Goal: Information Seeking & Learning: Learn about a topic

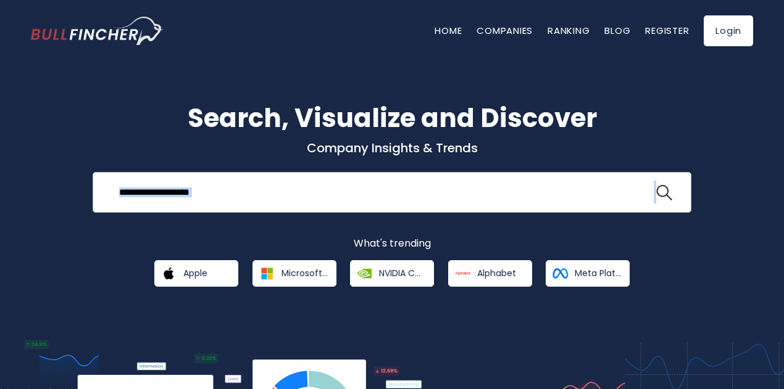
click at [182, 197] on input "search" at bounding box center [383, 192] width 542 height 23
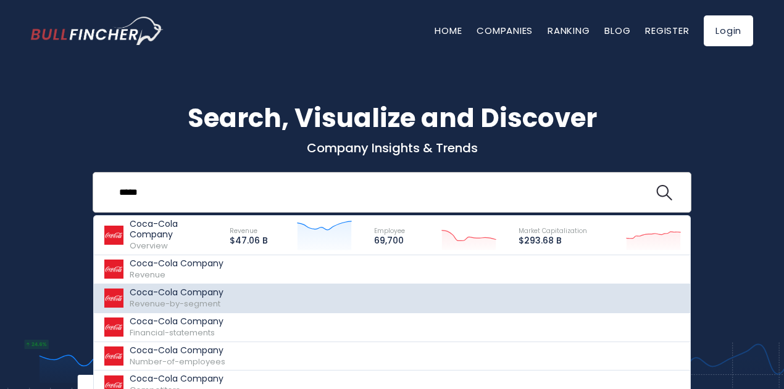
type input "****"
click at [169, 294] on p "Coca-Cola Company" at bounding box center [177, 293] width 94 height 10
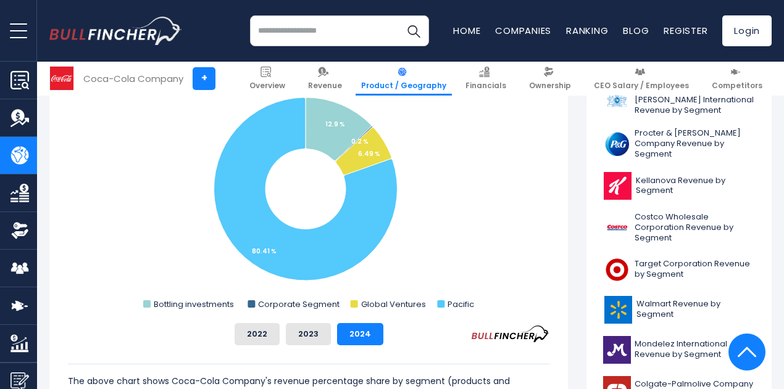
scroll to position [377, 0]
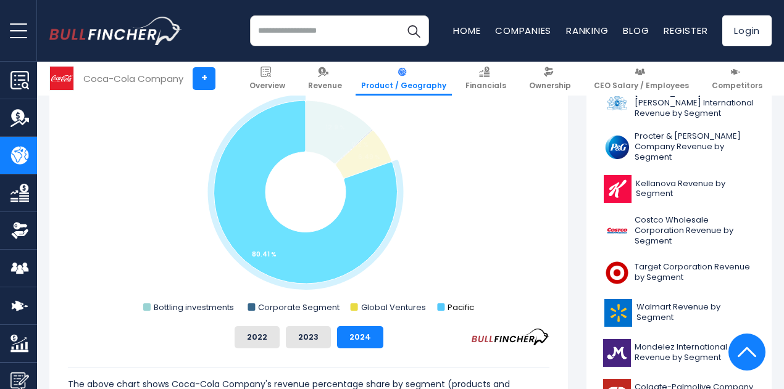
click at [448, 306] on text "Pacific" at bounding box center [461, 308] width 27 height 12
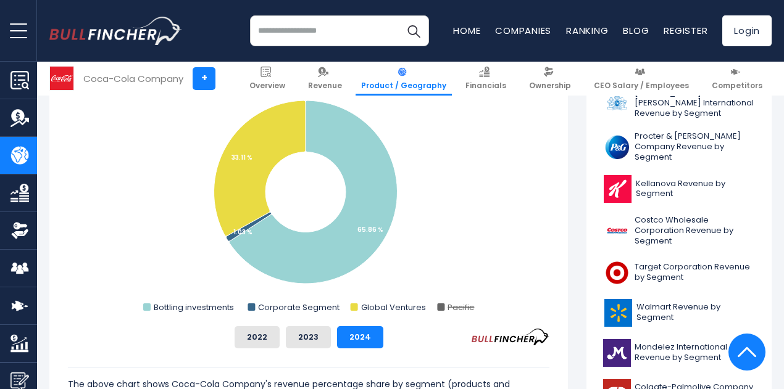
click at [448, 306] on text "Pacific" at bounding box center [461, 308] width 27 height 12
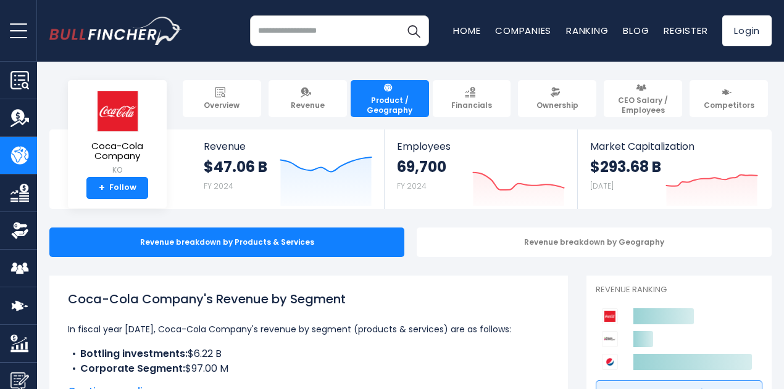
scroll to position [0, 0]
click at [557, 251] on div "Revenue breakdown by Geography" at bounding box center [594, 243] width 355 height 30
click at [503, 246] on div "Revenue breakdown by Geography" at bounding box center [594, 243] width 355 height 30
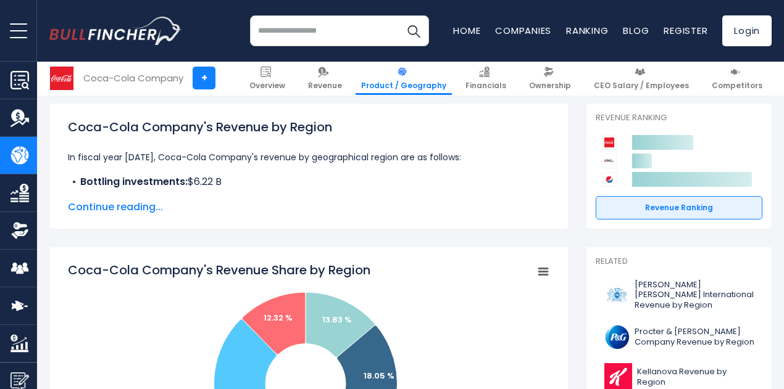
scroll to position [173, 0]
click at [124, 207] on span "Continue reading..." at bounding box center [308, 206] width 481 height 15
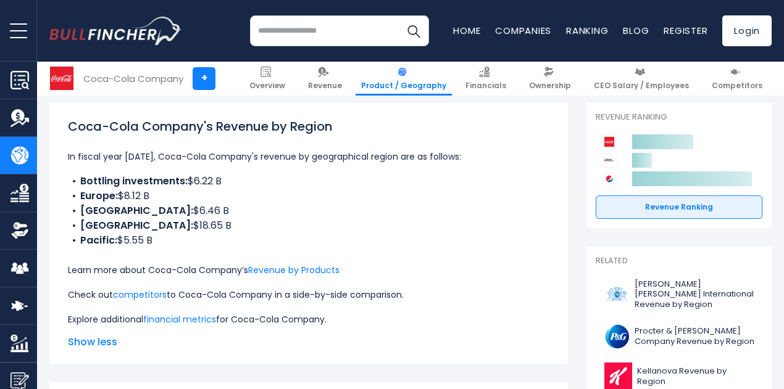
drag, startPoint x: 185, startPoint y: 180, endPoint x: 223, endPoint y: 181, distance: 37.7
click at [223, 181] on li "Bottling investments: $6.22 B" at bounding box center [308, 181] width 481 height 15
drag, startPoint x: 130, startPoint y: 200, endPoint x: 156, endPoint y: 200, distance: 25.3
click at [156, 200] on li "Europe: $8.12 B" at bounding box center [308, 196] width 481 height 15
drag, startPoint x: 159, startPoint y: 218, endPoint x: 174, endPoint y: 220, distance: 14.9
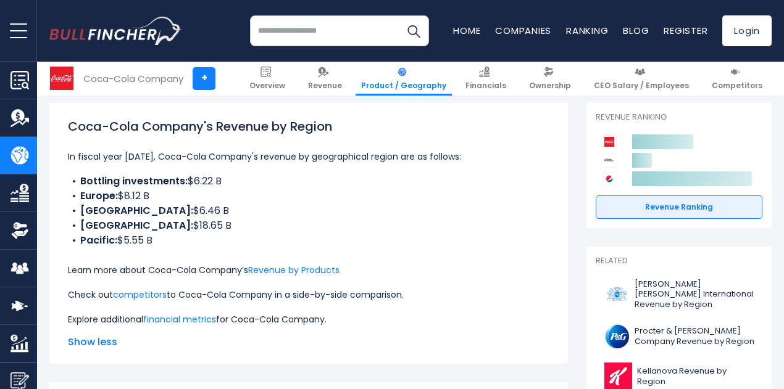
click at [174, 220] on ul "Bottling investments: $6.22 B Europe: $8.12 B Latin America: $6.46 B North Amer…" at bounding box center [308, 211] width 481 height 74
click at [149, 239] on li "Pacific: $5.55 B" at bounding box center [308, 240] width 481 height 15
click at [134, 236] on li "Pacific: $5.55 B" at bounding box center [308, 240] width 481 height 15
click at [257, 215] on li "Latin America: $6.46 B" at bounding box center [308, 211] width 481 height 15
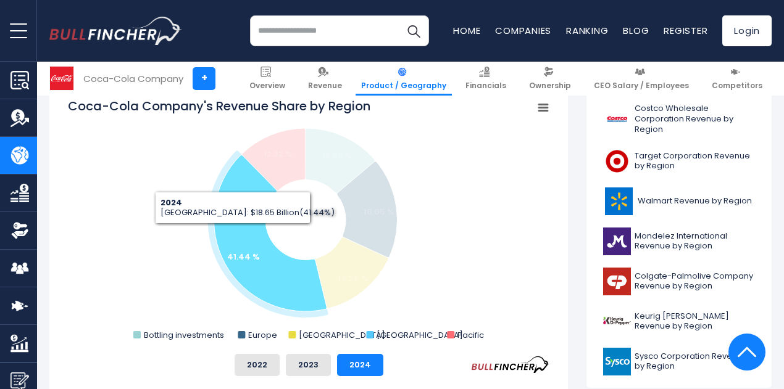
scroll to position [469, 0]
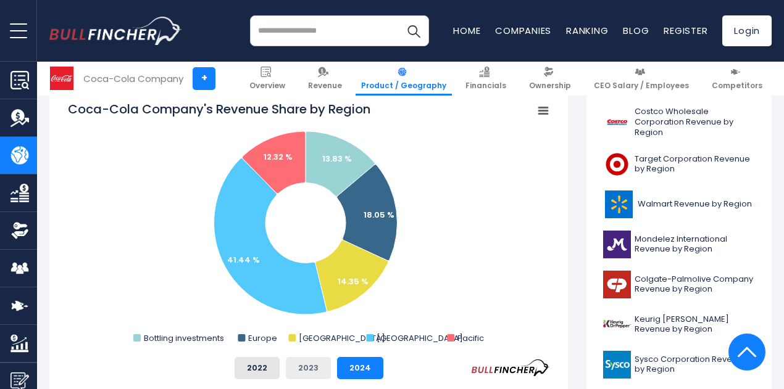
click at [310, 371] on button "2023" at bounding box center [308, 368] width 45 height 22
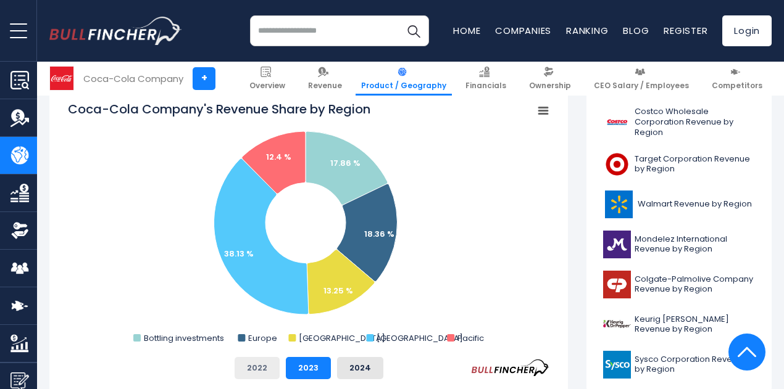
click at [245, 378] on button "2022" at bounding box center [257, 368] width 45 height 22
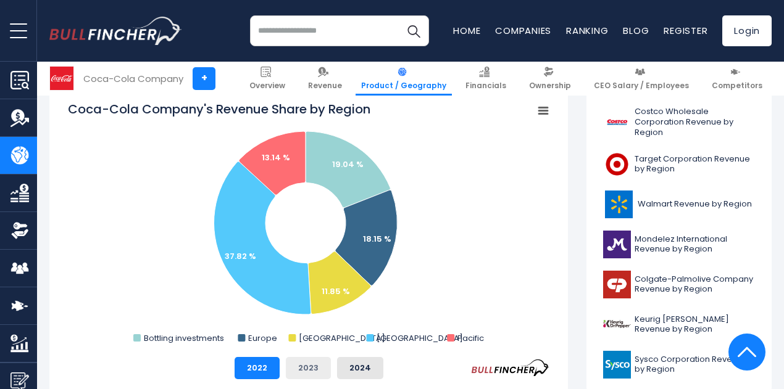
click at [304, 373] on button "2023" at bounding box center [308, 368] width 45 height 22
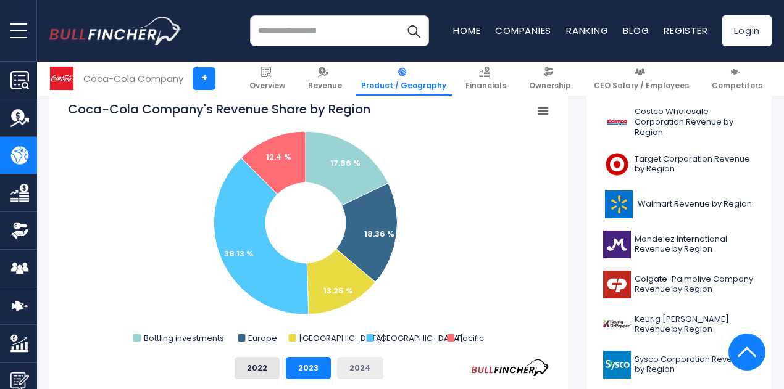
click at [344, 365] on button "2024" at bounding box center [360, 368] width 46 height 22
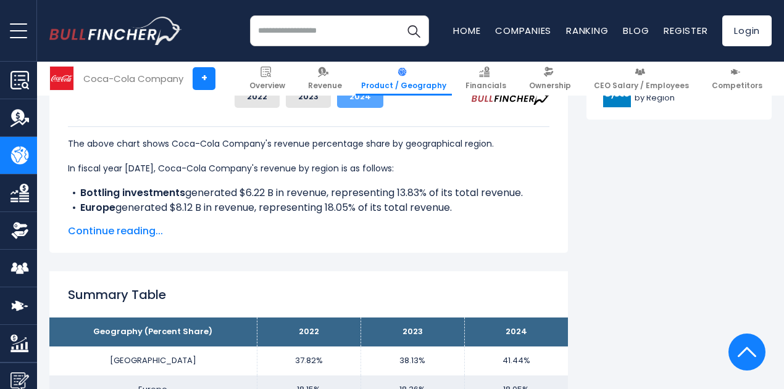
scroll to position [716, 0]
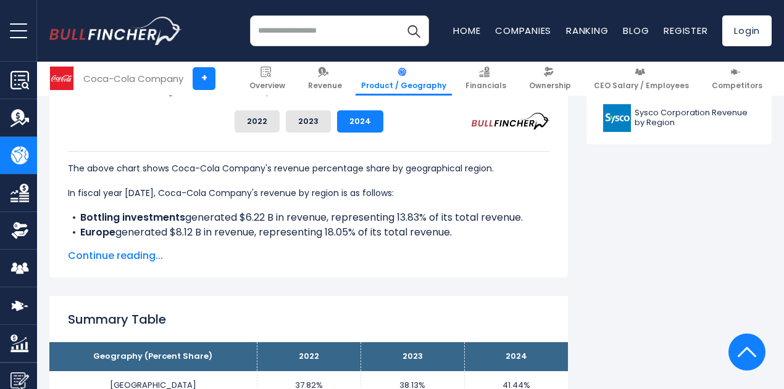
click at [125, 256] on span "Continue reading..." at bounding box center [308, 256] width 481 height 15
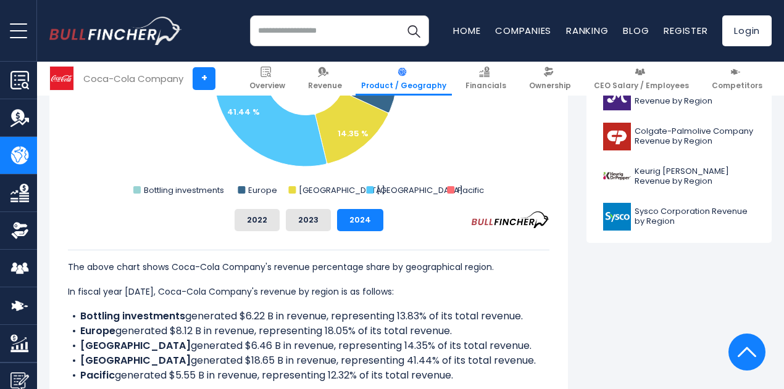
scroll to position [642, 0]
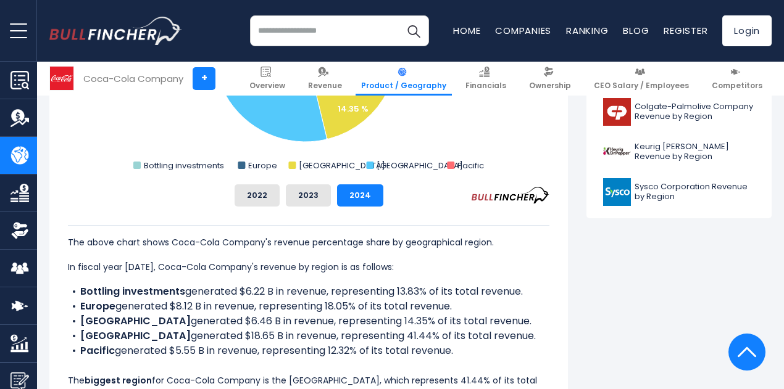
click at [275, 299] on li "Bottling investments generated $6.22 B in revenue, representing 13.83% of its t…" at bounding box center [308, 292] width 481 height 15
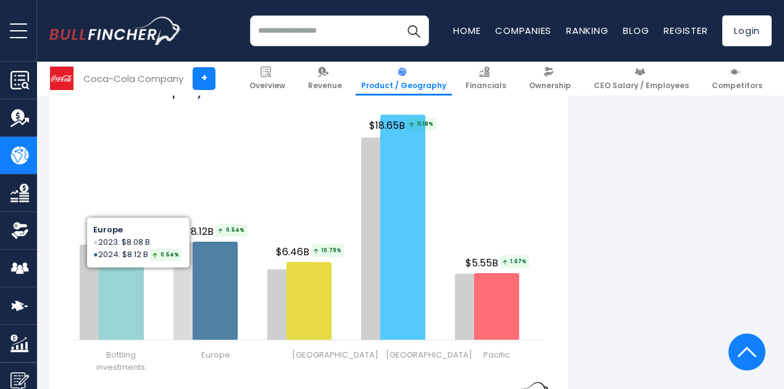
scroll to position [1753, 0]
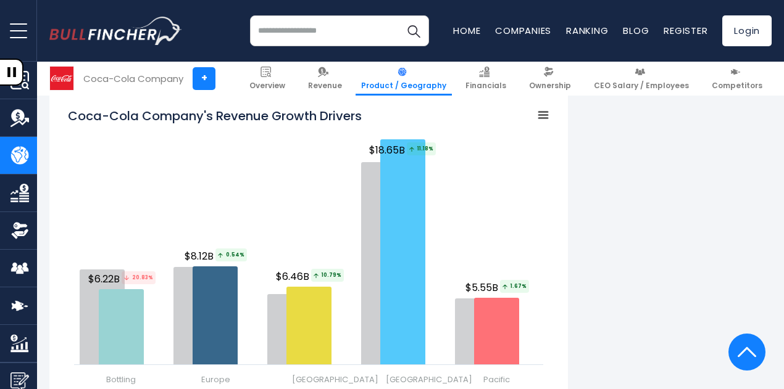
click at [535, 124] on rect "Coca-Cola Company's Revenue Growth Drivers" at bounding box center [543, 115] width 17 height 17
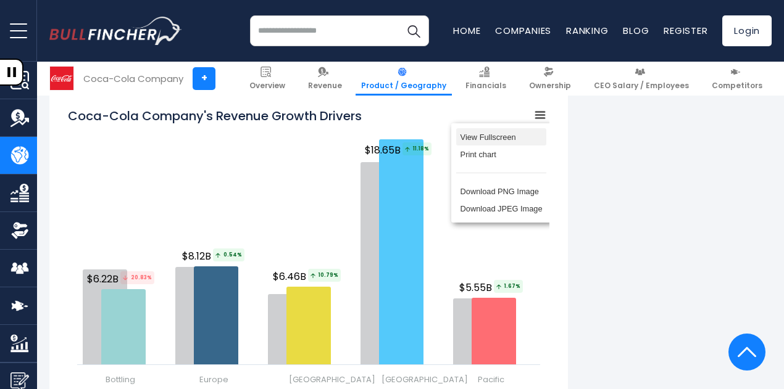
click at [499, 144] on li "View Fullscreen" at bounding box center [501, 136] width 90 height 17
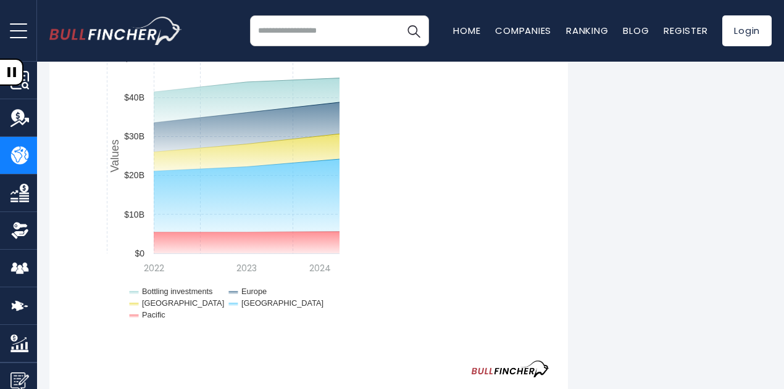
scroll to position [0, 0]
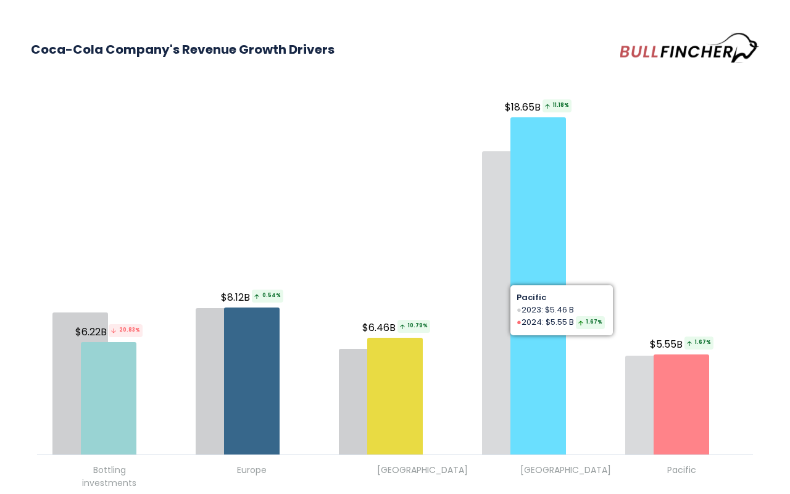
drag, startPoint x: 589, startPoint y: 310, endPoint x: 629, endPoint y: 428, distance: 124.5
click at [629, 389] on icon "Created with Highcharts 12.1.2 Chart context menu" at bounding box center [395, 282] width 728 height 428
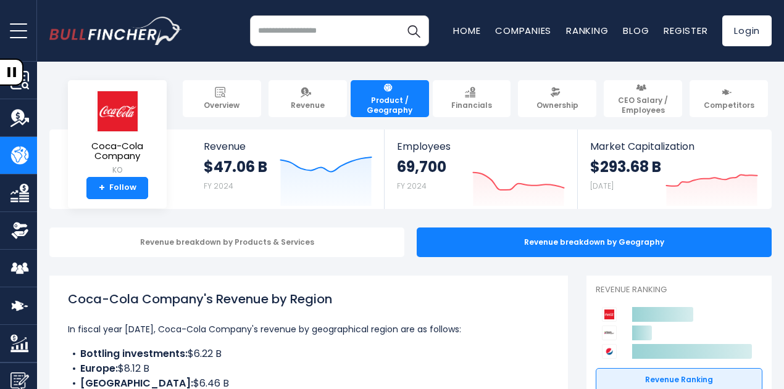
click at [510, 304] on h1 "Coca-Cola Company's Revenue by Region" at bounding box center [308, 299] width 481 height 19
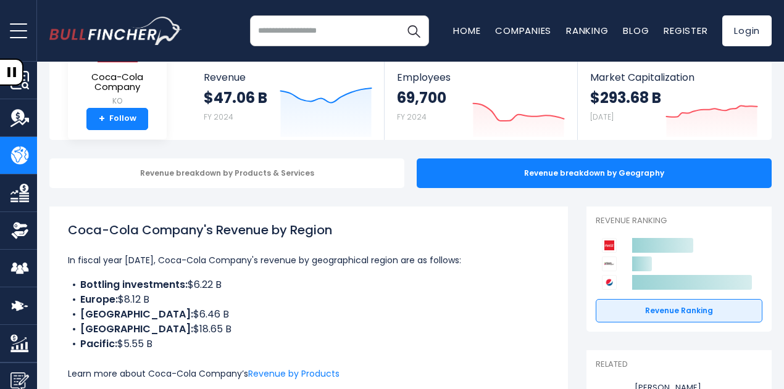
scroll to position [44, 0]
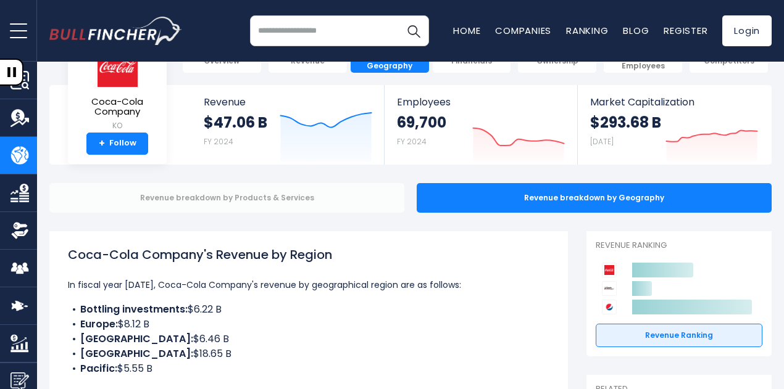
click at [317, 208] on div "Revenue breakdown by Products & Services" at bounding box center [226, 198] width 355 height 30
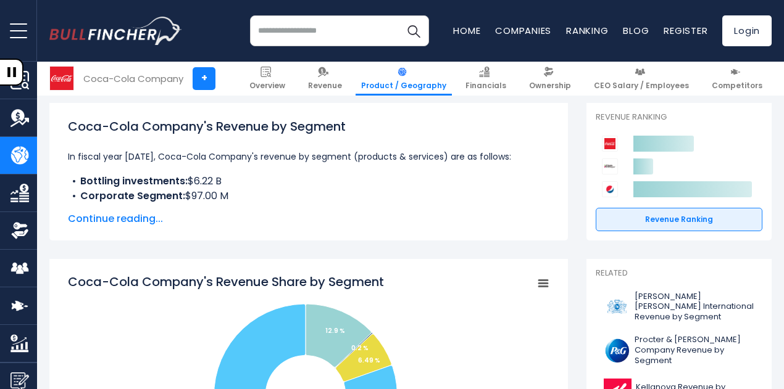
scroll to position [198, 0]
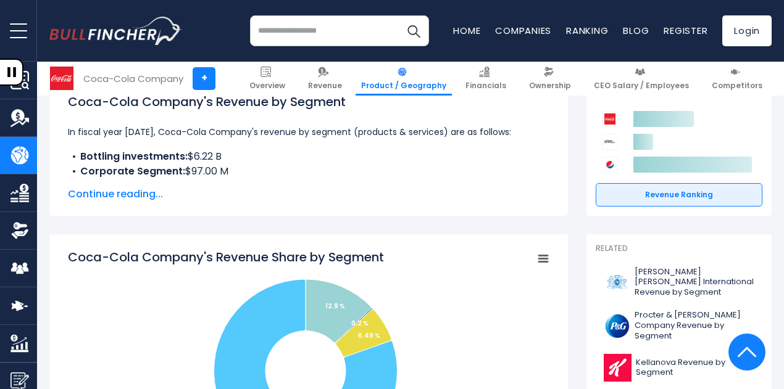
click at [136, 202] on div "Coca-Cola Company's Revenue by Segment In fiscal year 2024, Coca-Cola Company's…" at bounding box center [308, 147] width 518 height 138
click at [130, 196] on span "Continue reading..." at bounding box center [308, 194] width 481 height 15
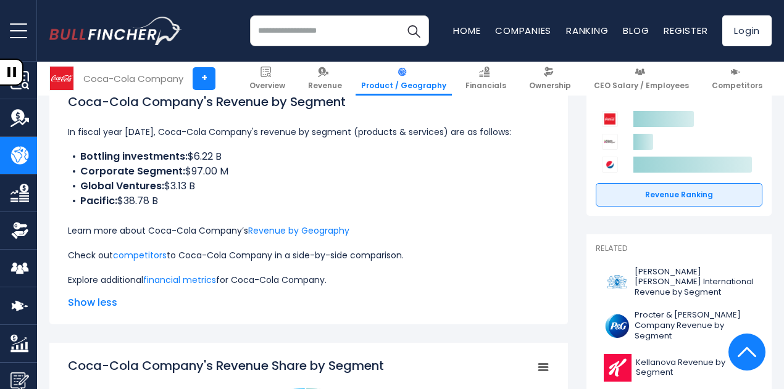
click at [200, 209] on li "Pacific: $38.78 B" at bounding box center [308, 201] width 481 height 15
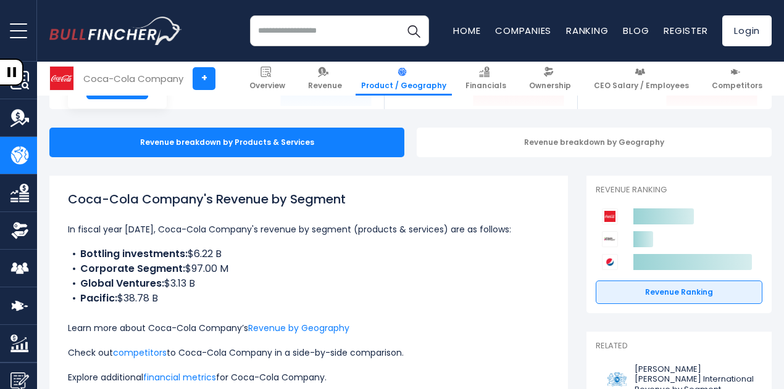
scroll to position [99, 0]
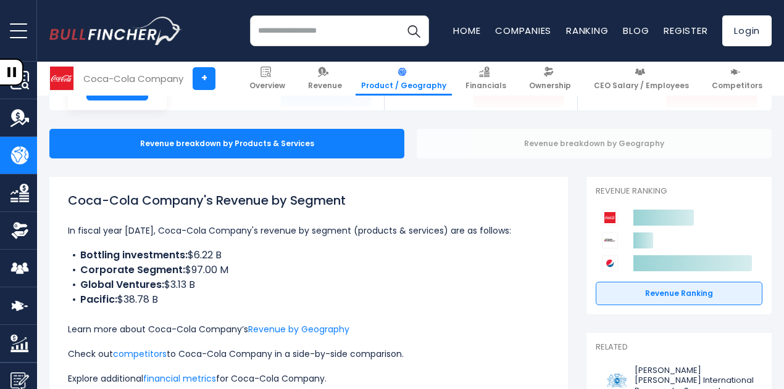
click at [468, 155] on div "Revenue breakdown by Geography" at bounding box center [594, 144] width 355 height 30
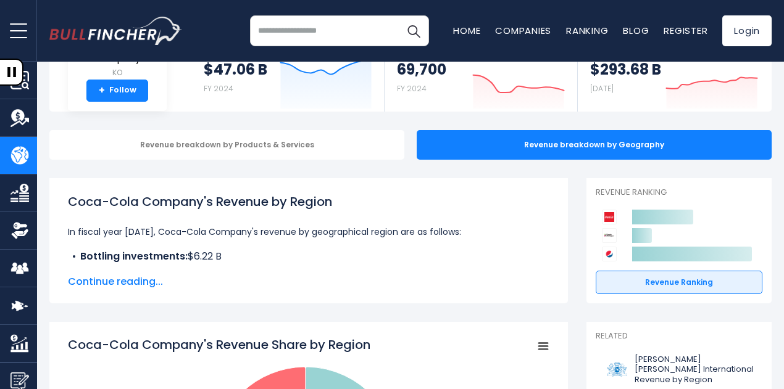
scroll to position [99, 0]
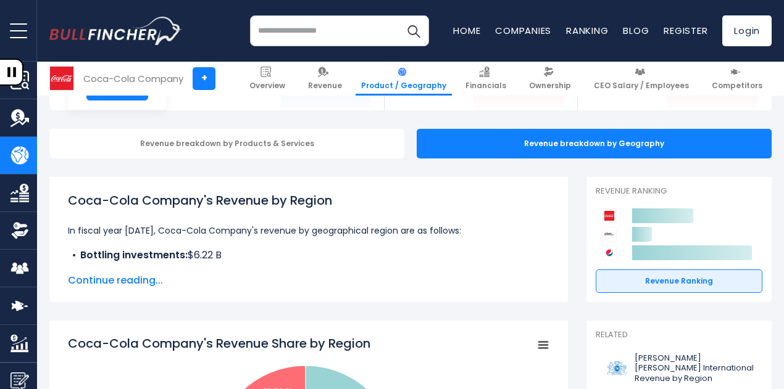
click at [143, 284] on span "Continue reading..." at bounding box center [308, 280] width 481 height 15
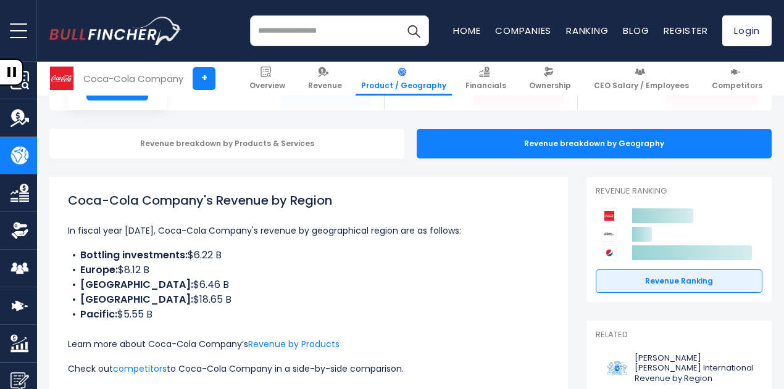
click at [291, 256] on li "Bottling investments: $6.22 B" at bounding box center [308, 255] width 481 height 15
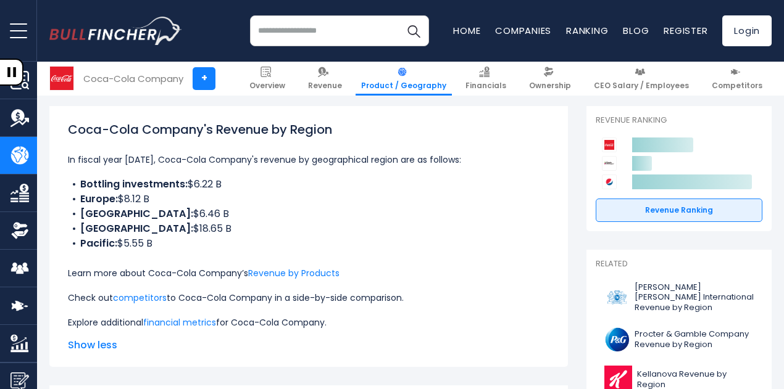
scroll to position [173, 0]
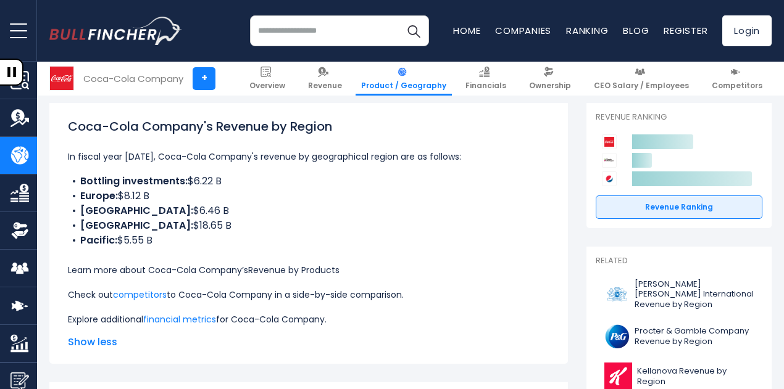
click at [319, 269] on link "Revenue by Products" at bounding box center [293, 270] width 91 height 12
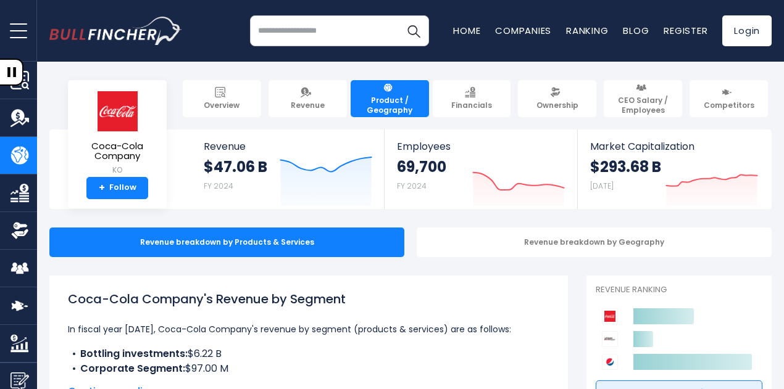
click at [409, 291] on h1 "Coca-Cola Company's Revenue by Segment" at bounding box center [308, 299] width 481 height 19
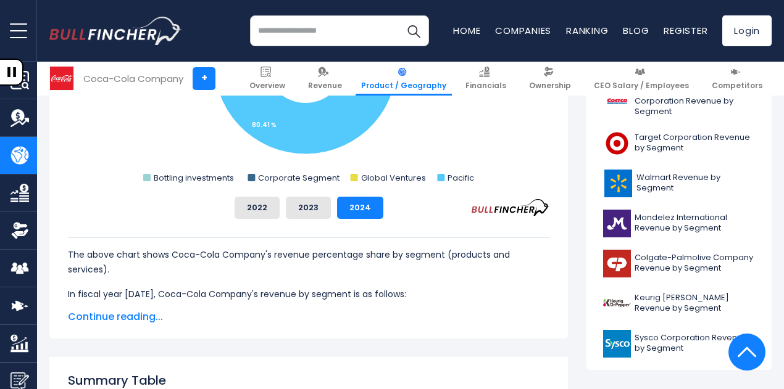
scroll to position [538, 0]
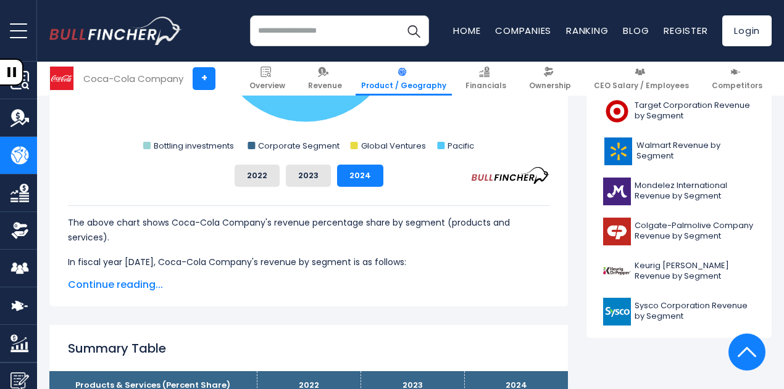
click at [128, 283] on span "Continue reading..." at bounding box center [308, 285] width 481 height 15
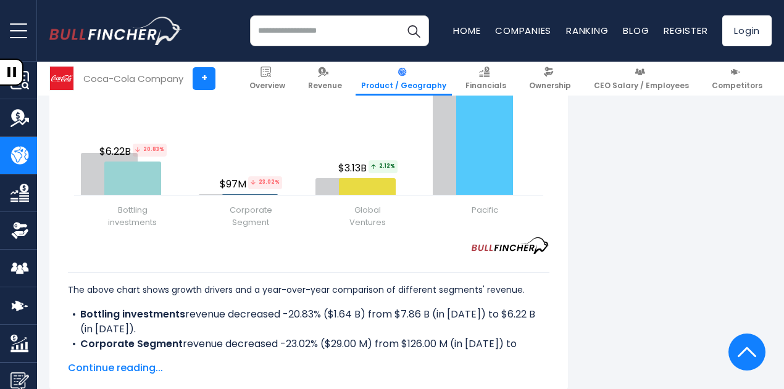
scroll to position [1791, 0]
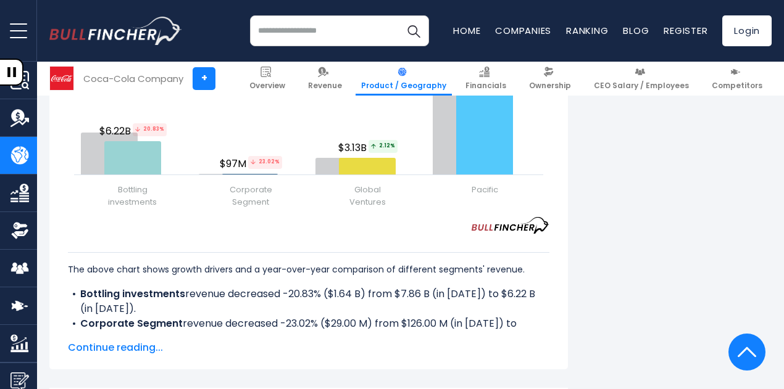
click at [110, 341] on span "Continue reading..." at bounding box center [308, 348] width 481 height 15
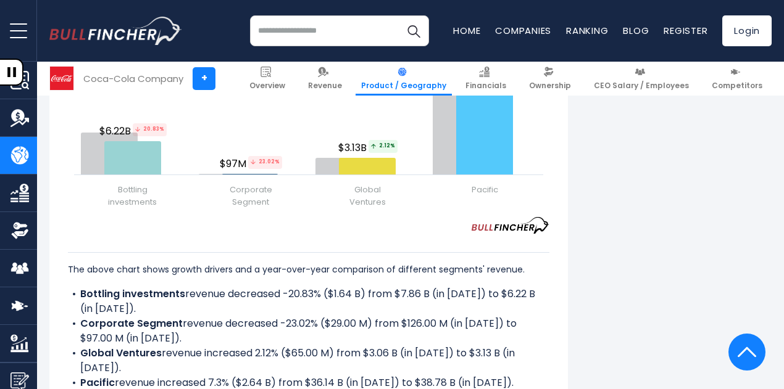
click at [180, 301] on li "Bottling investments revenue decreased -20.83% ($1.64 B) from $7.86 B (in 2023)…" at bounding box center [308, 302] width 481 height 30
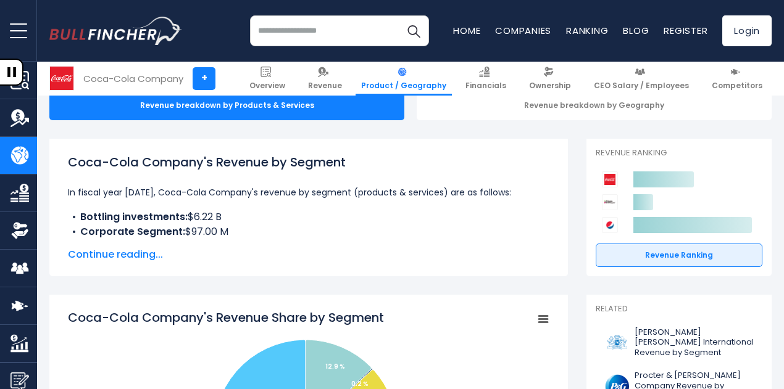
scroll to position [88, 0]
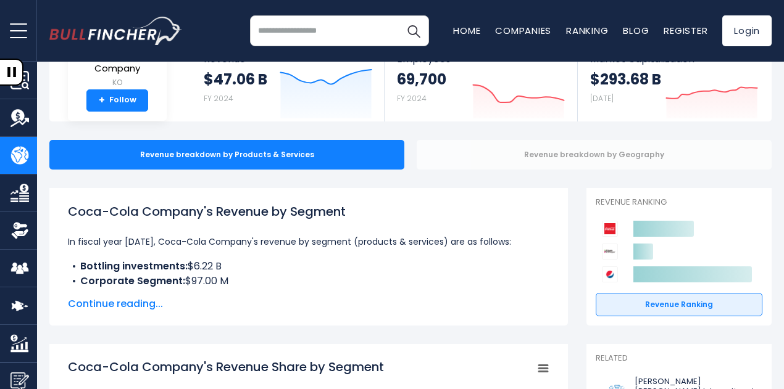
click at [535, 164] on div "Revenue breakdown by Geography" at bounding box center [594, 155] width 355 height 30
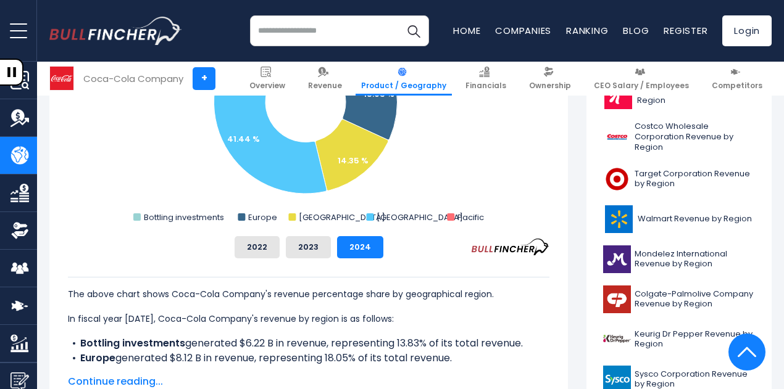
drag, startPoint x: 785, startPoint y: 54, endPoint x: 789, endPoint y: 42, distance: 12.7
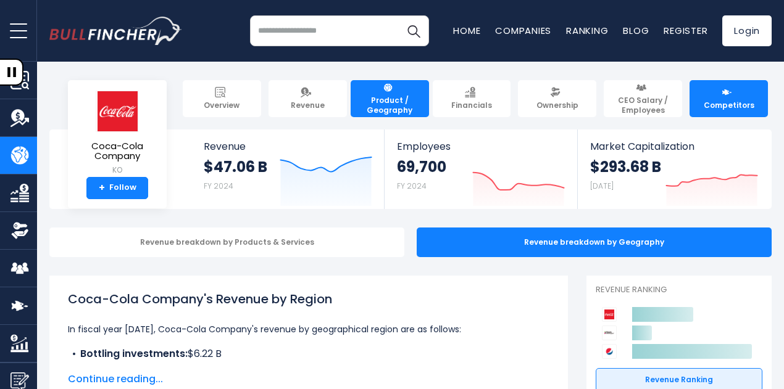
click at [712, 89] on link "Competitors" at bounding box center [728, 98] width 78 height 37
click at [737, 104] on link "Competitors" at bounding box center [728, 98] width 78 height 37
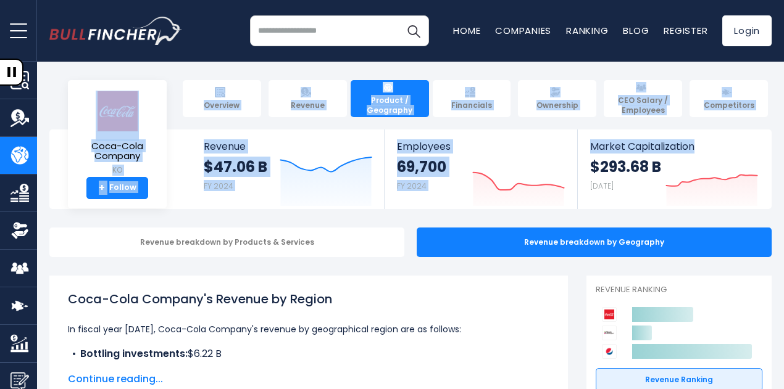
drag, startPoint x: 783, startPoint y: 32, endPoint x: 789, endPoint y: 44, distance: 13.3
click at [783, 44] on html "Overview Revenue Product / Geography" at bounding box center [392, 194] width 784 height 389
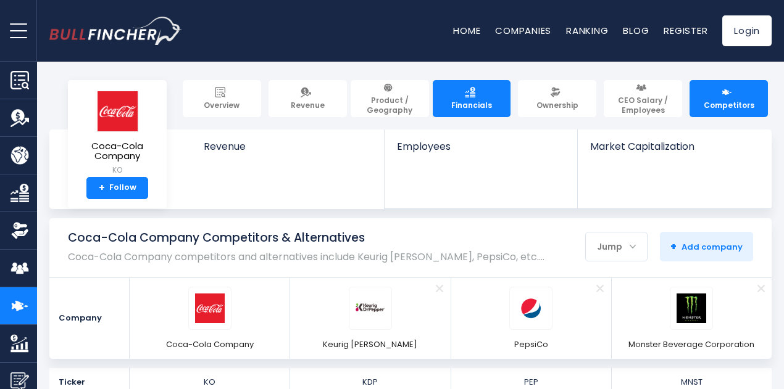
click at [443, 114] on link "Financials" at bounding box center [472, 98] width 78 height 37
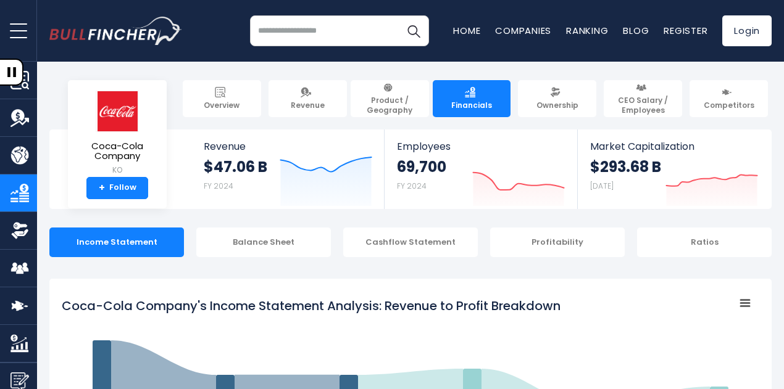
scroll to position [668, 0]
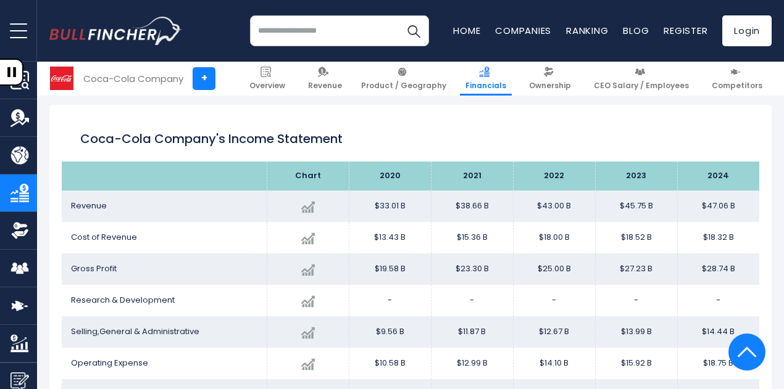
drag, startPoint x: 782, startPoint y: 86, endPoint x: 789, endPoint y: 86, distance: 7.4
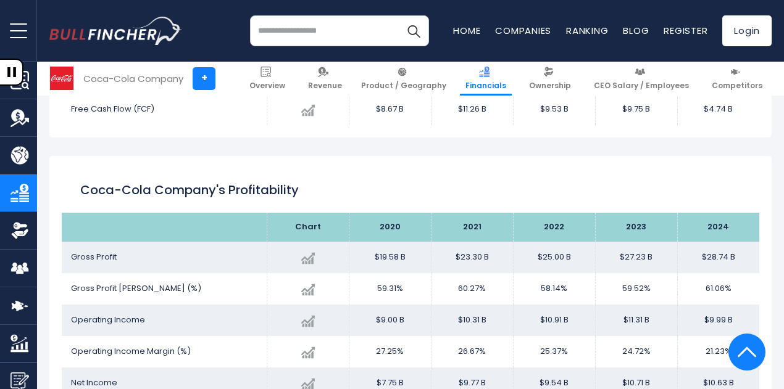
scroll to position [1277, 0]
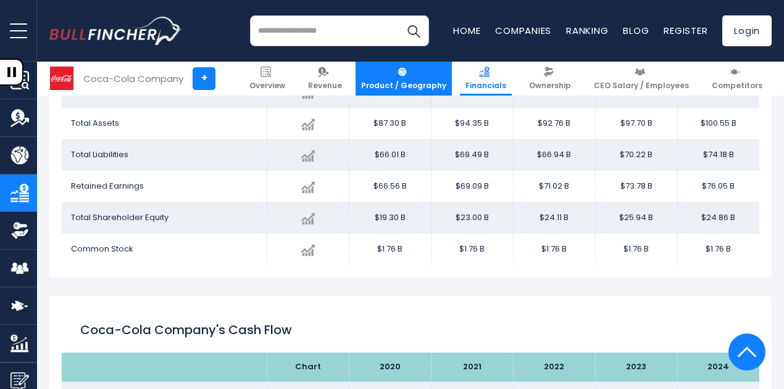
click at [407, 85] on span "Product / Geography" at bounding box center [403, 86] width 85 height 10
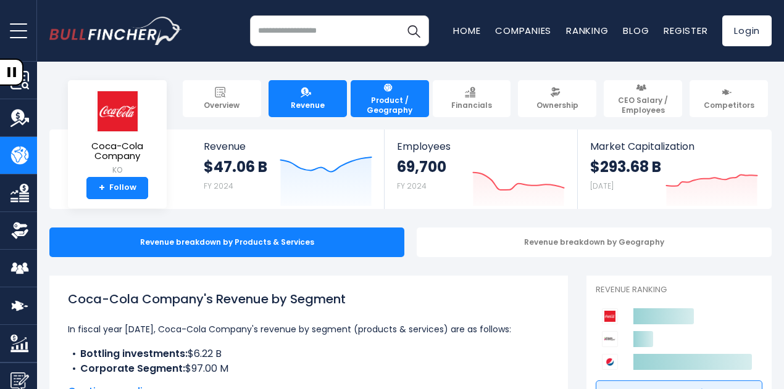
click at [288, 109] on link "Revenue" at bounding box center [308, 98] width 78 height 37
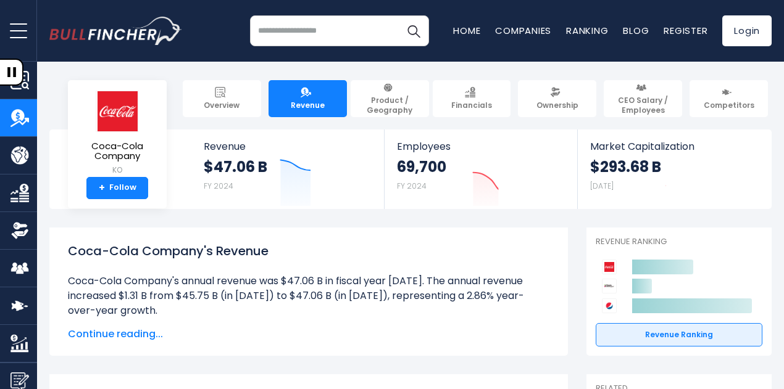
click at [420, 260] on h1 "Coca-Cola Company's Revenue" at bounding box center [308, 251] width 481 height 19
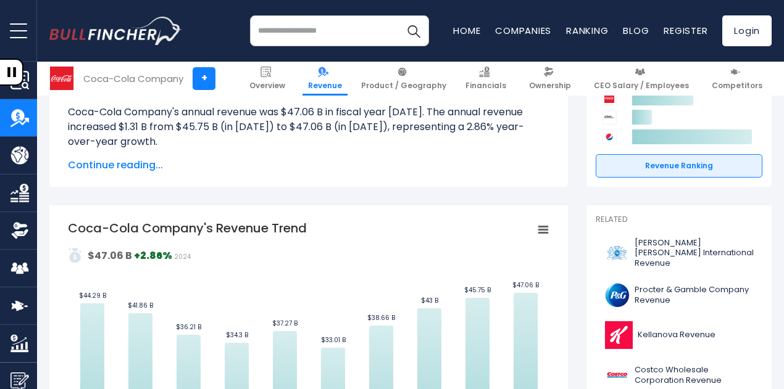
scroll to position [187, 0]
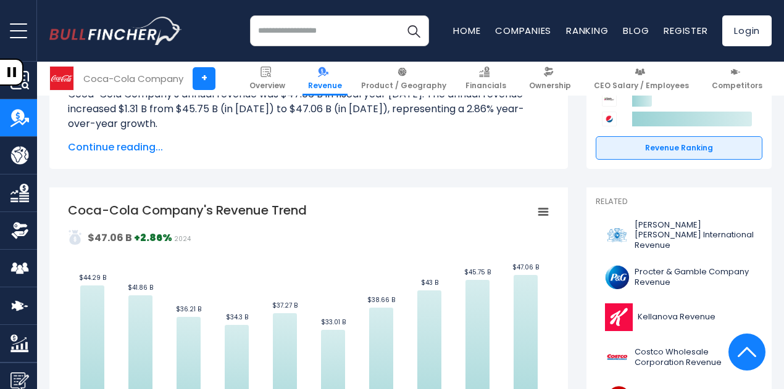
click at [133, 147] on span "Continue reading..." at bounding box center [308, 147] width 481 height 15
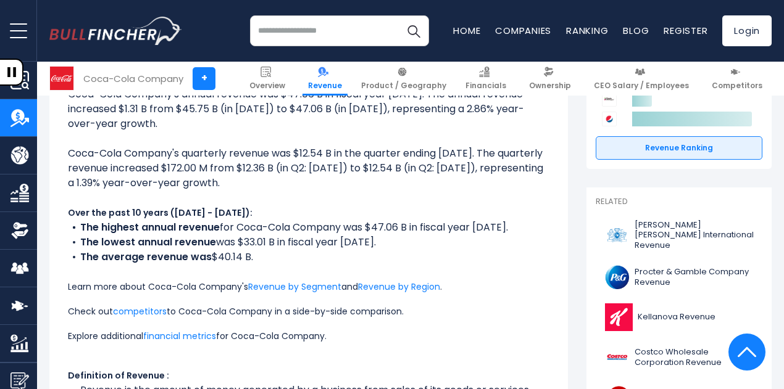
click at [231, 167] on li "Coca-Cola Company's quarterly revenue was $12.54 B in the quarter ending Jun 20…" at bounding box center [308, 168] width 481 height 44
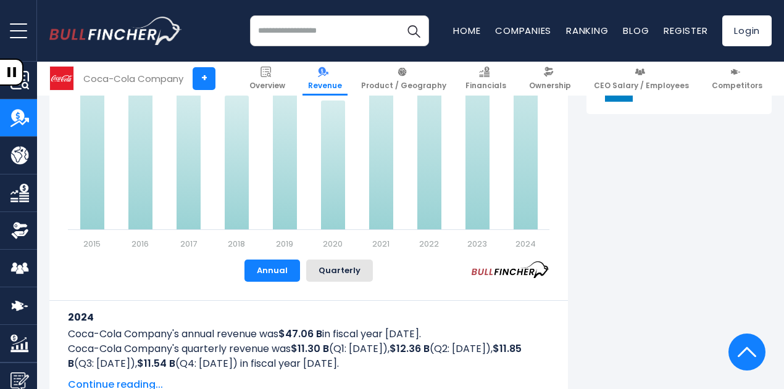
scroll to position [762, 0]
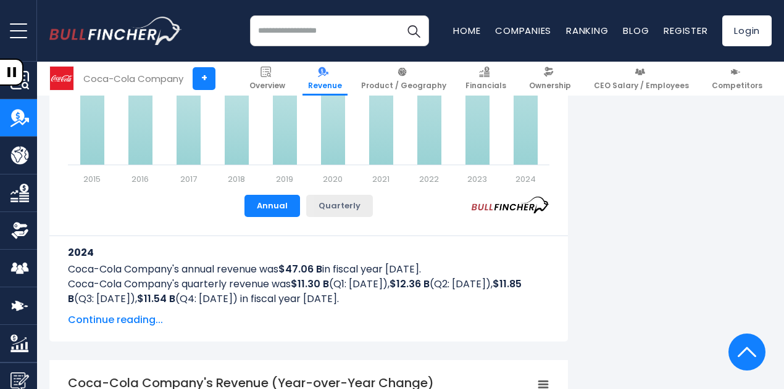
click at [343, 196] on button "Quarterly" at bounding box center [339, 206] width 67 height 22
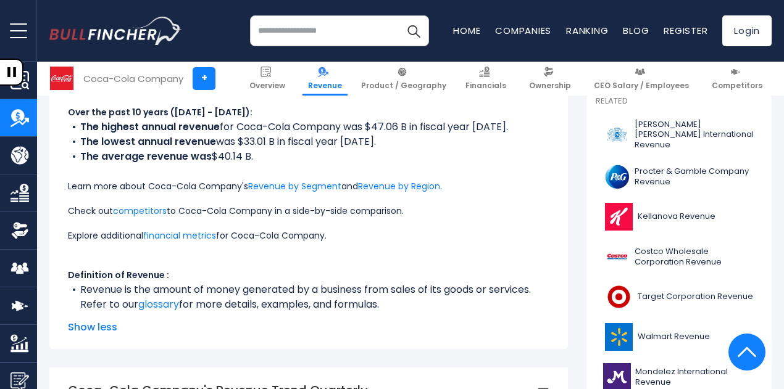
scroll to position [280, 0]
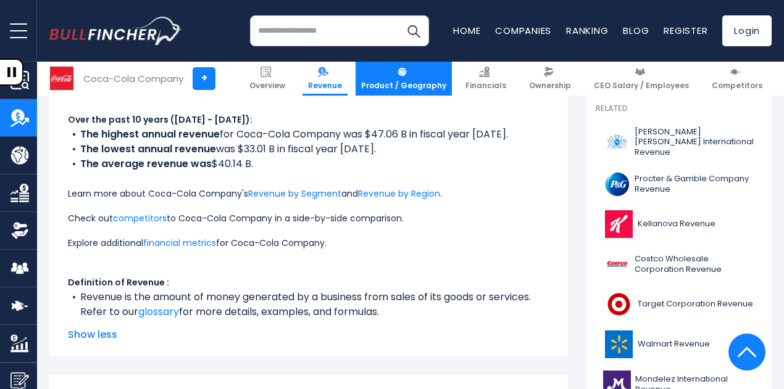
click at [424, 73] on link "Product / Geography" at bounding box center [404, 79] width 96 height 34
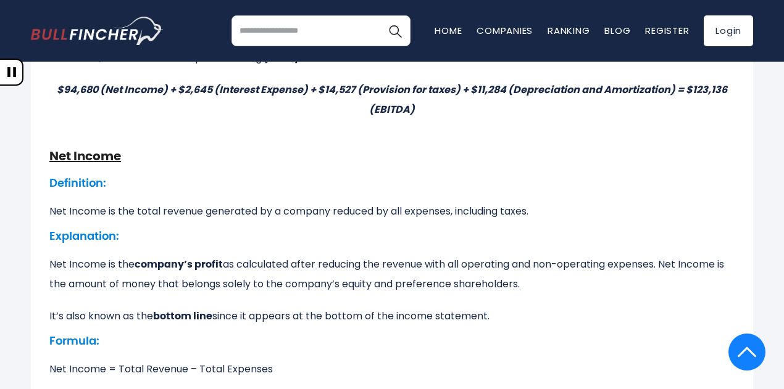
scroll to position [2479, 0]
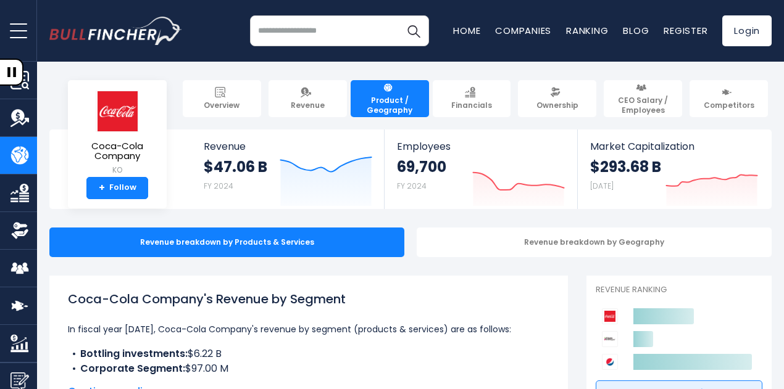
click at [231, 286] on div "Coca-Cola Company's Revenue by Segment In fiscal year [DATE], Coca-Cola Company…" at bounding box center [308, 345] width 518 height 138
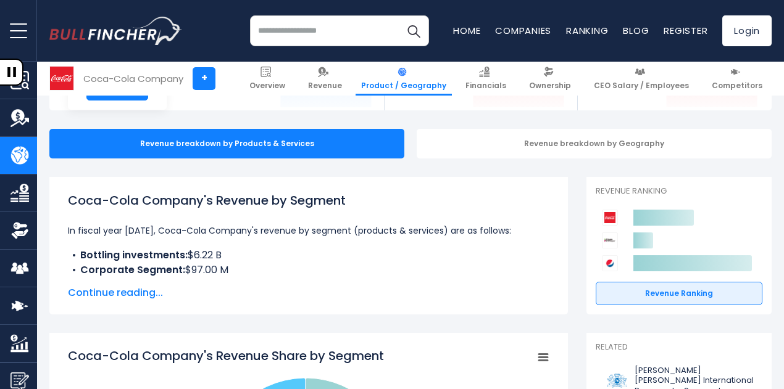
scroll to position [74, 0]
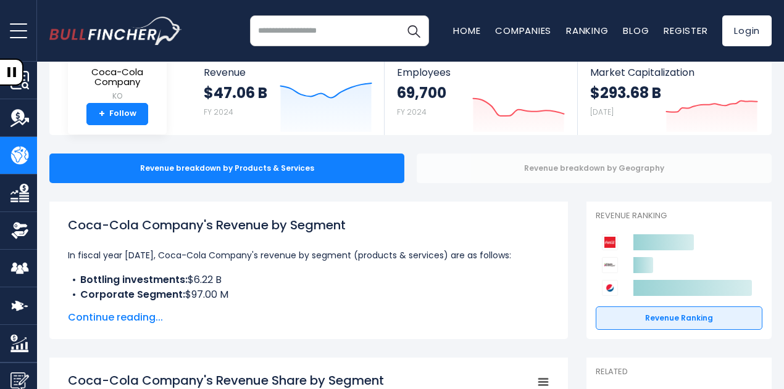
click at [529, 172] on div "Revenue breakdown by Geography" at bounding box center [594, 169] width 355 height 30
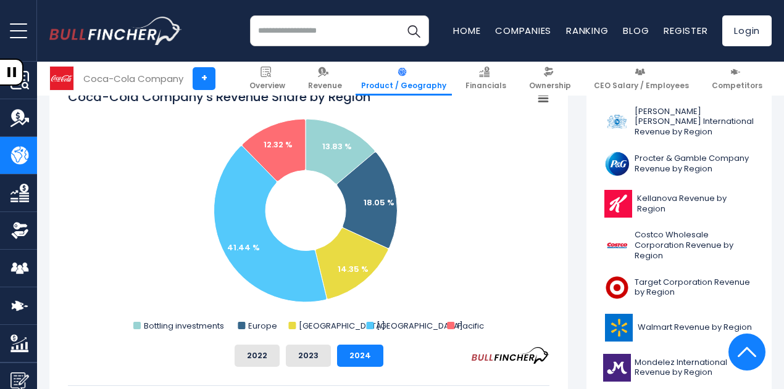
scroll to position [370, 0]
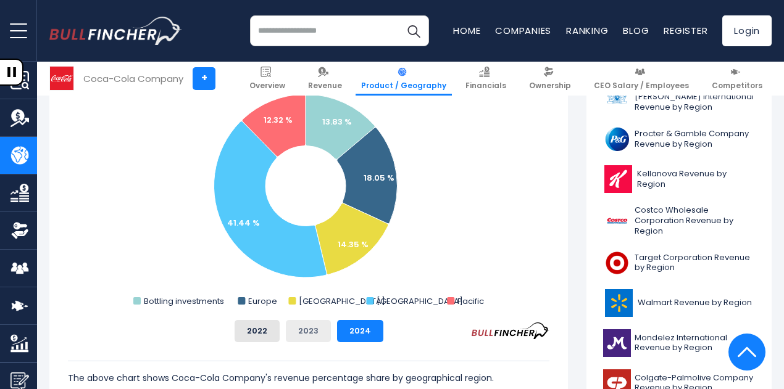
click at [304, 336] on button "2023" at bounding box center [308, 331] width 45 height 22
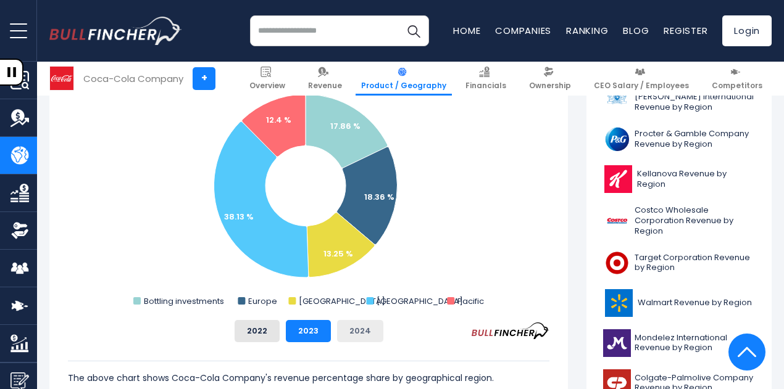
click at [356, 333] on button "2024" at bounding box center [360, 331] width 46 height 22
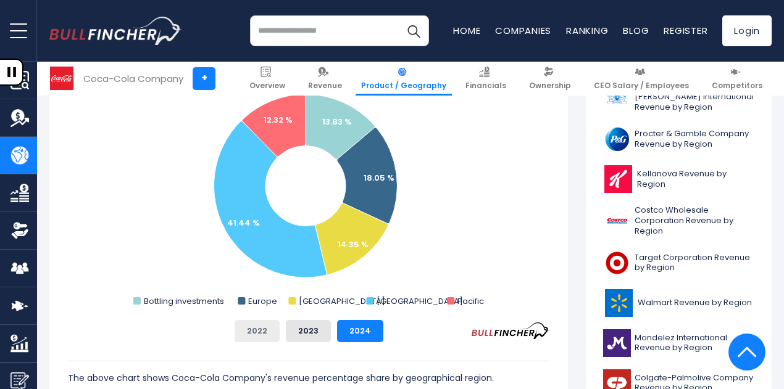
click at [246, 326] on button "2022" at bounding box center [257, 331] width 45 height 22
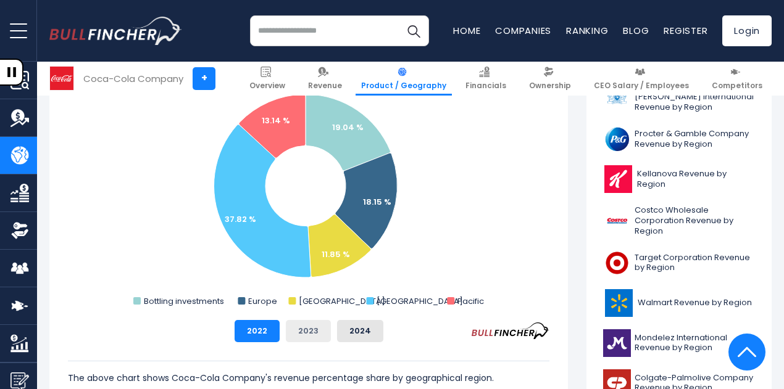
click at [291, 335] on button "2023" at bounding box center [308, 331] width 45 height 22
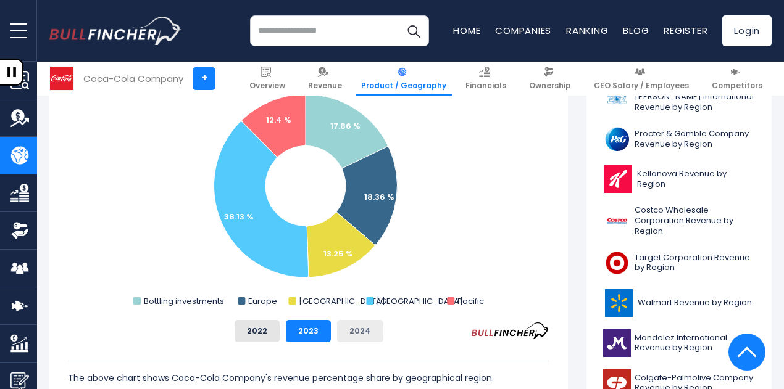
click at [345, 335] on button "2024" at bounding box center [360, 331] width 46 height 22
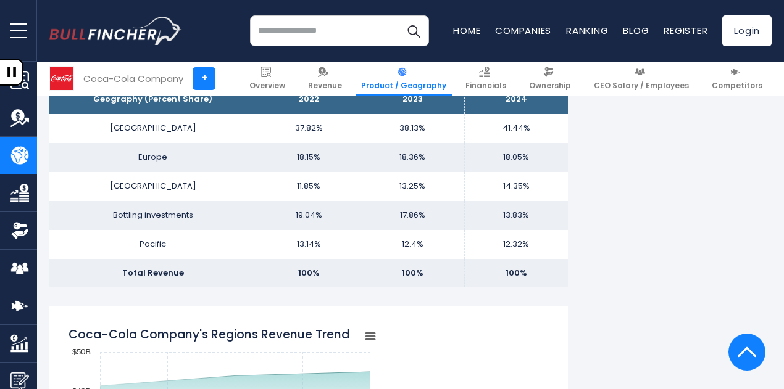
scroll to position [839, 0]
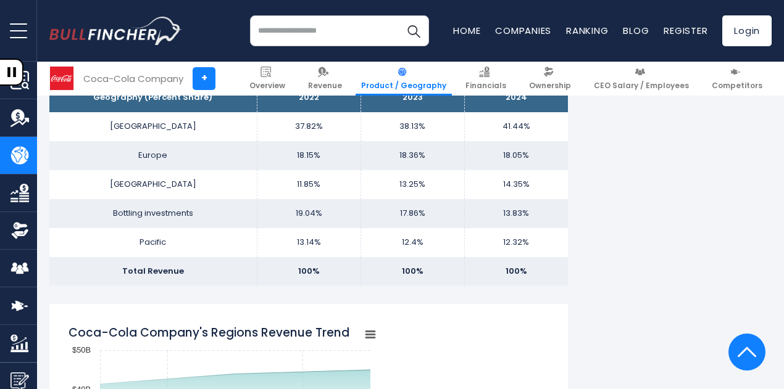
click at [366, 338] on icon "Coca-Cola Company's Regions Revenue Trend" at bounding box center [370, 335] width 9 height 6
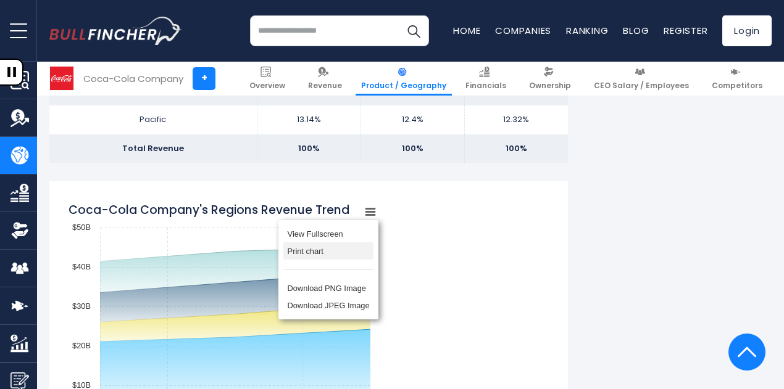
scroll to position [963, 0]
click at [472, 221] on div "Coca-Cola Company's Regions Revenue Trend Created with Highcharts 12.1.2 Chart …" at bounding box center [308, 349] width 481 height 309
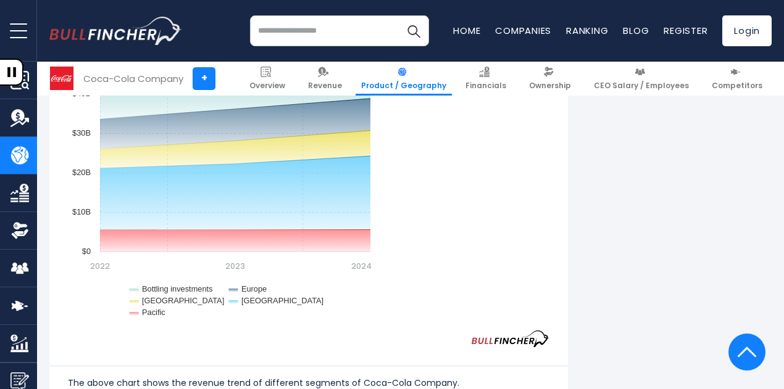
scroll to position [1476, 0]
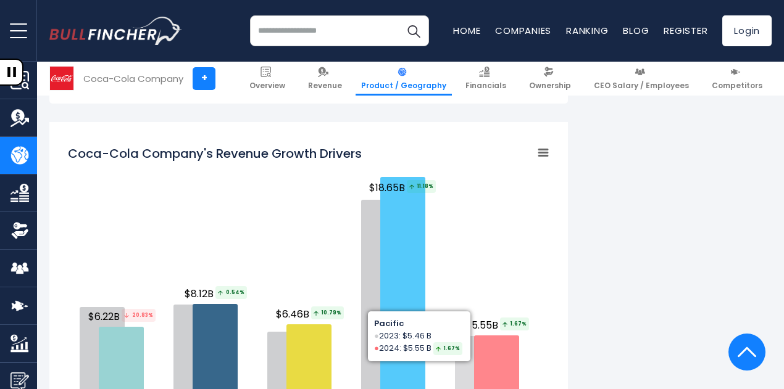
click at [494, 209] on rect "Coca-Cola Company's Revenue Growth Drivers" at bounding box center [308, 290] width 481 height 309
click at [567, 176] on div "Coca-Cola Company's Revenue by Region In fiscal year [DATE], Coca-Cola Company'…" at bounding box center [410, 84] width 722 height 2571
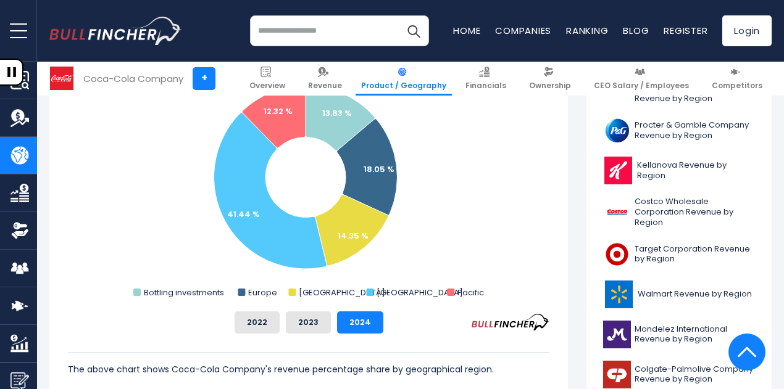
scroll to position [267, 0]
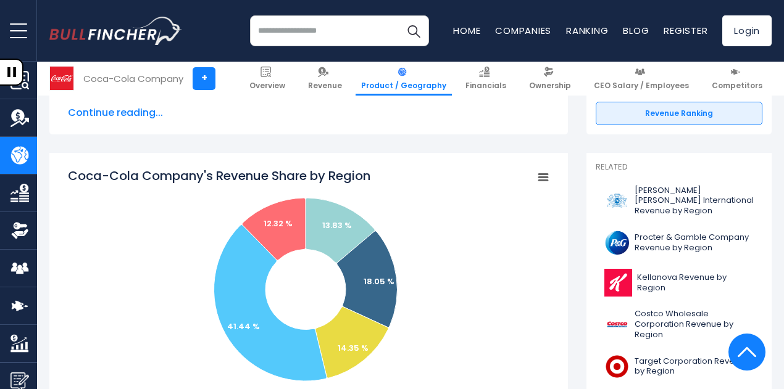
click at [341, 175] on tspan "Coca-Cola Company's Revenue Share by Region" at bounding box center [219, 175] width 302 height 17
drag, startPoint x: 327, startPoint y: 171, endPoint x: 371, endPoint y: 178, distance: 44.3
click at [371, 178] on icon "Created with Highcharts 12.1.2 Chart context menu Coca-Cola Company's Revenue S…" at bounding box center [308, 290] width 481 height 247
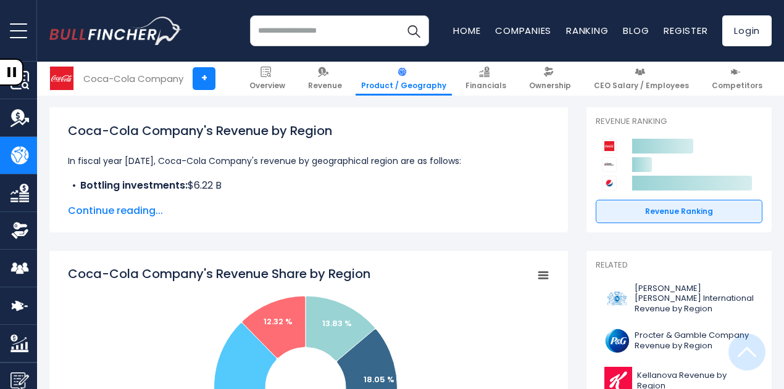
scroll to position [168, 0]
click at [119, 215] on span "Continue reading..." at bounding box center [308, 211] width 481 height 15
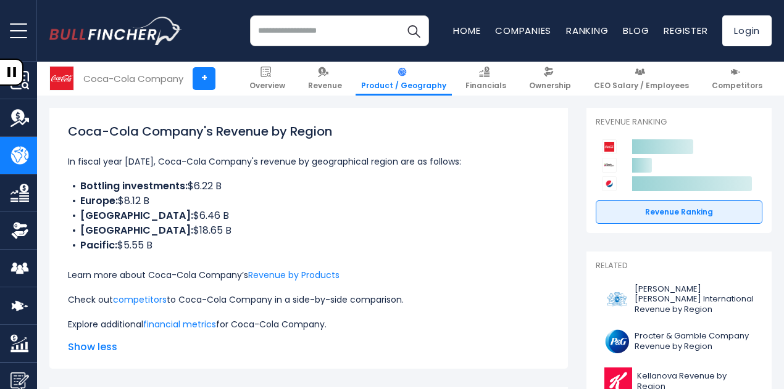
click at [287, 202] on li "Europe: $8.12 B" at bounding box center [308, 201] width 481 height 15
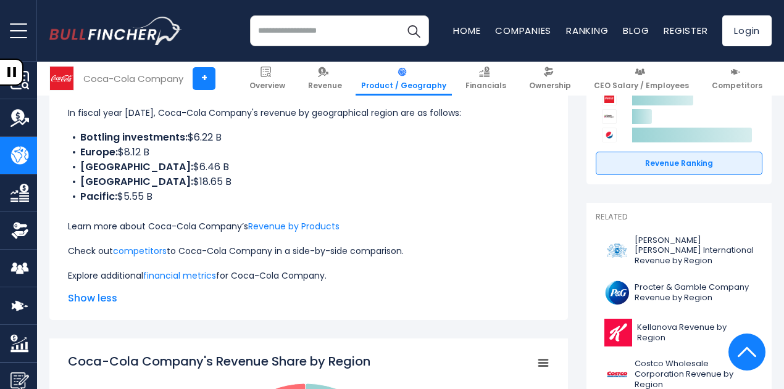
scroll to position [217, 0]
click at [328, 223] on link "Revenue by Products" at bounding box center [293, 226] width 91 height 12
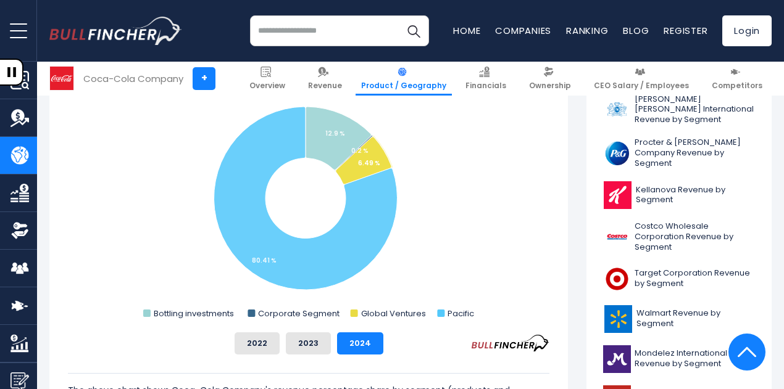
scroll to position [370, 0]
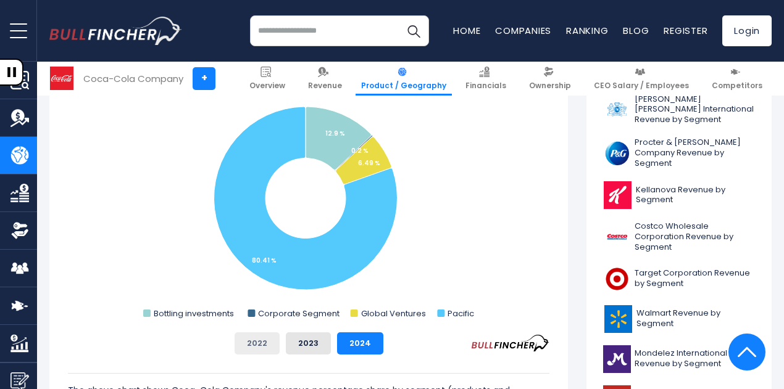
click at [263, 343] on button "2022" at bounding box center [257, 344] width 45 height 22
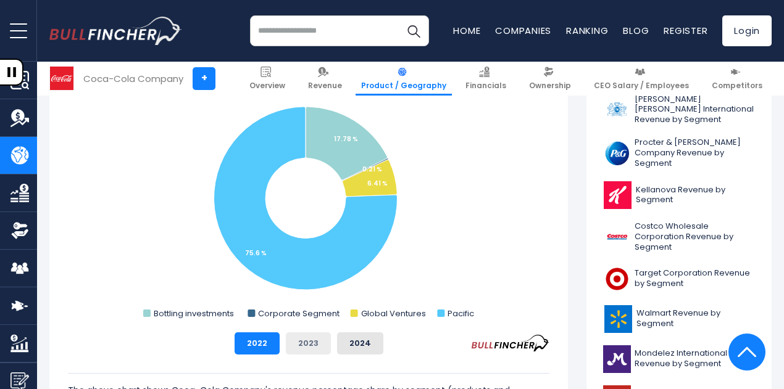
click at [301, 342] on button "2023" at bounding box center [308, 344] width 45 height 22
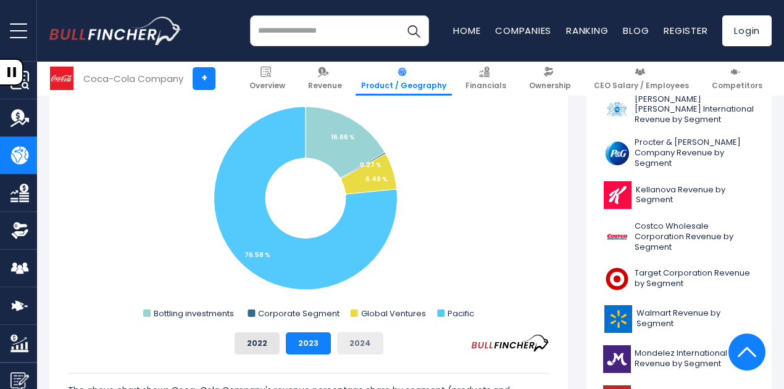
click at [345, 338] on button "2024" at bounding box center [360, 344] width 46 height 22
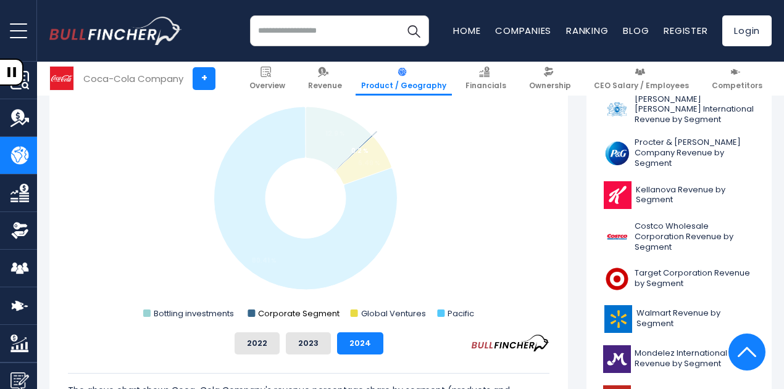
click at [268, 312] on text "Corporate Segment" at bounding box center [298, 314] width 81 height 12
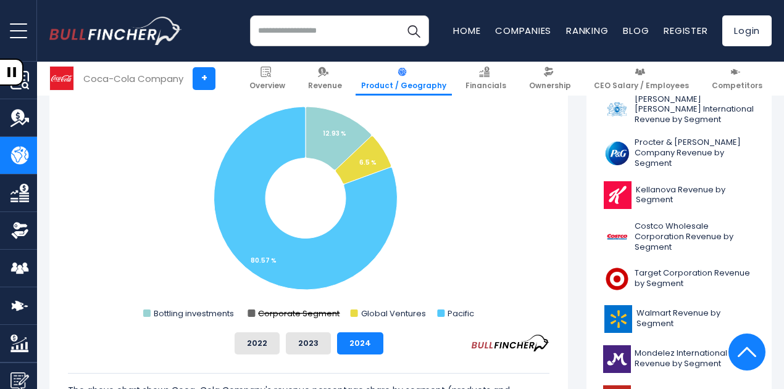
click at [275, 315] on text "Corporate Segment" at bounding box center [298, 314] width 81 height 12
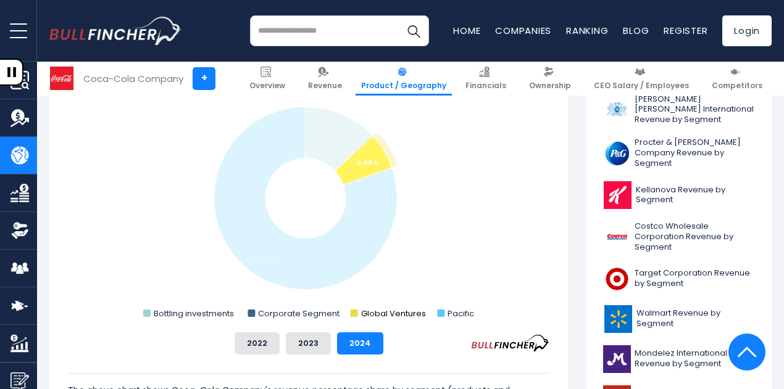
click at [369, 313] on text "Global Ventures" at bounding box center [393, 314] width 65 height 12
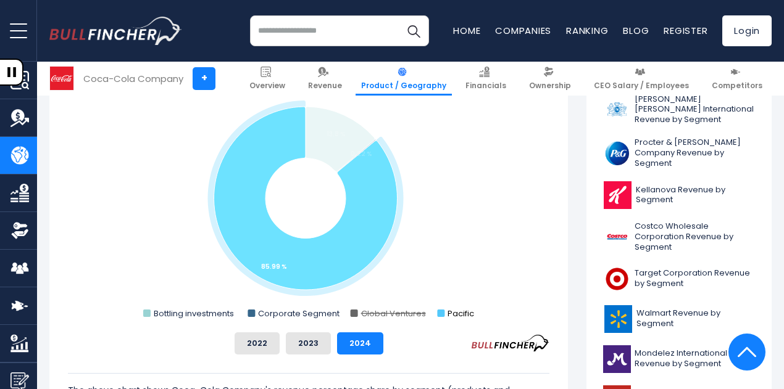
click at [457, 312] on text "Pacific" at bounding box center [461, 314] width 27 height 12
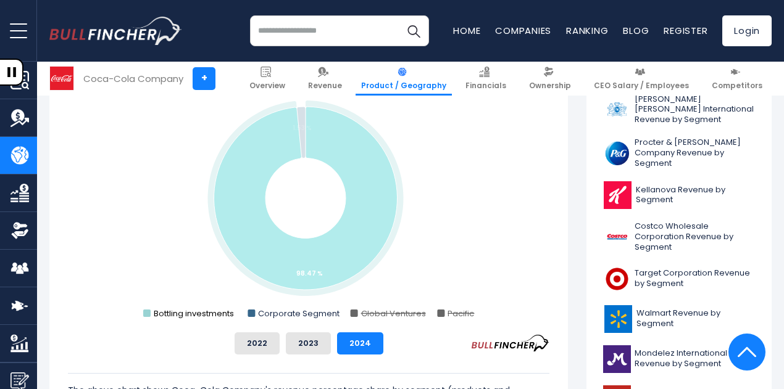
click at [199, 319] on text "Bottling investments" at bounding box center [194, 314] width 80 height 12
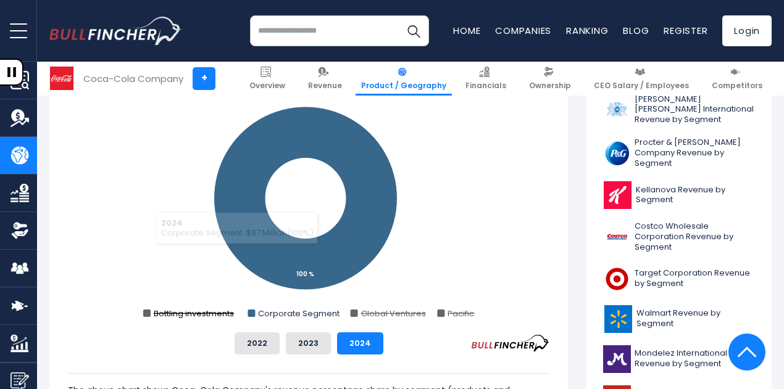
click at [194, 310] on text "Bottling investments" at bounding box center [194, 314] width 80 height 12
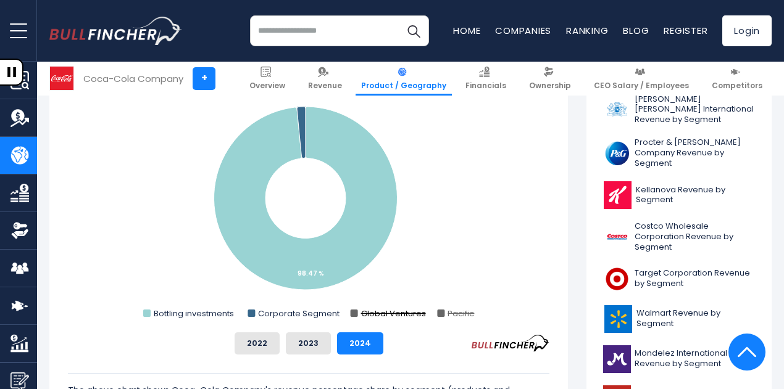
click at [374, 310] on text "Global Ventures" at bounding box center [393, 314] width 65 height 12
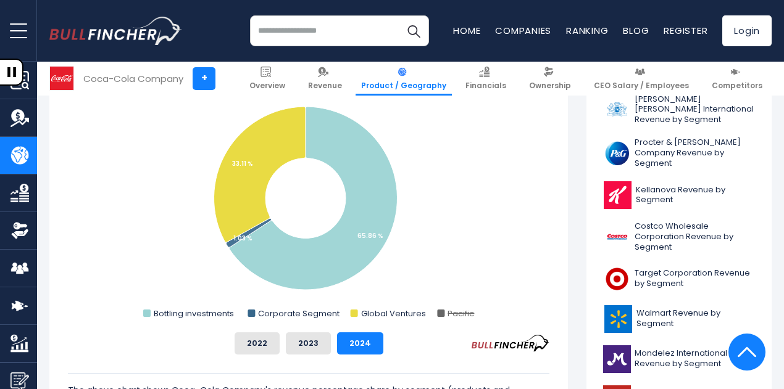
click at [454, 308] on rect "Coca-Cola Company's Revenue Share by Segment" at bounding box center [308, 199] width 481 height 247
click at [457, 326] on div "Coca-Cola Company's Revenue Share by Segment Created with Highcharts 12.1.2 Cha…" at bounding box center [308, 215] width 481 height 279
click at [448, 314] on text "Pacific" at bounding box center [461, 314] width 27 height 12
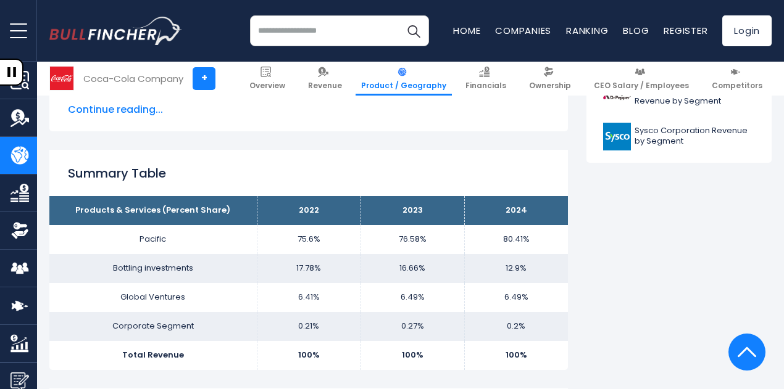
scroll to position [716, 0]
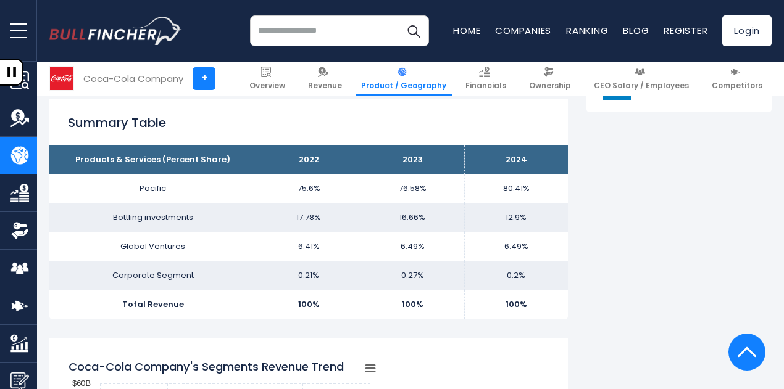
scroll to position [765, 0]
